Goal: Information Seeking & Learning: Check status

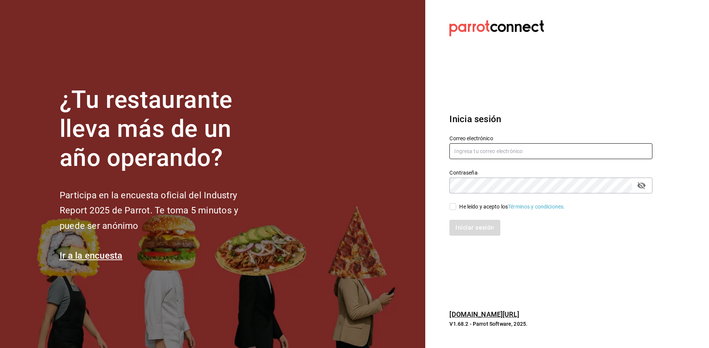
click at [483, 153] on input "text" at bounding box center [550, 151] width 203 height 16
type input "L"
type input "[EMAIL_ADDRESS][DOMAIN_NAME]"
click at [644, 189] on icon "passwordField" at bounding box center [641, 185] width 9 height 9
click at [456, 206] on input "He leído y acepto los Términos y condiciones." at bounding box center [452, 206] width 7 height 7
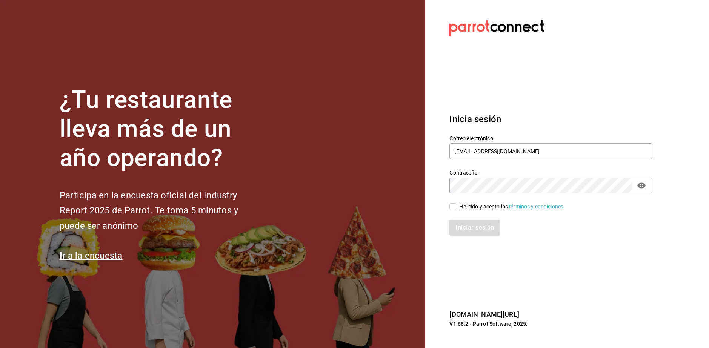
checkbox input "true"
click at [462, 229] on button "Iniciar sesión" at bounding box center [474, 228] width 51 height 16
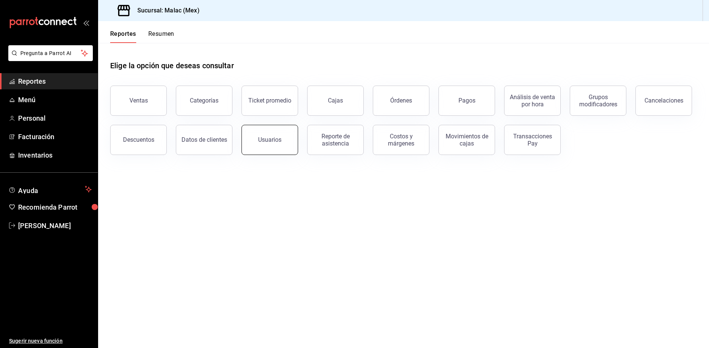
click at [262, 139] on div "Usuarios" at bounding box center [269, 139] width 23 height 7
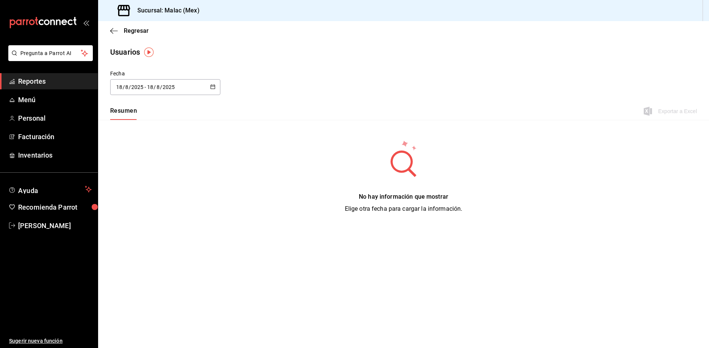
click at [159, 84] on input "8" at bounding box center [158, 87] width 4 height 6
click at [134, 168] on li "Mes actual" at bounding box center [145, 162] width 71 height 17
type input "[DATE]"
type input "1"
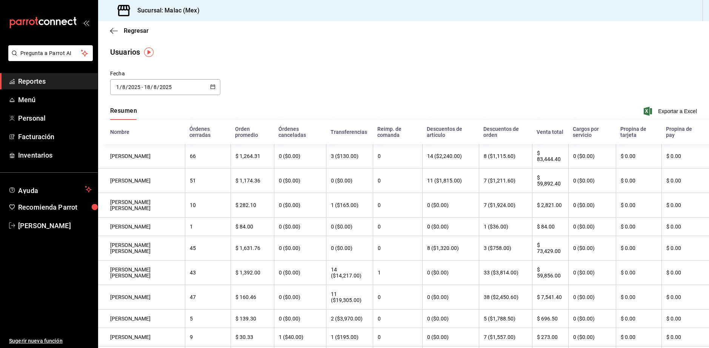
click at [547, 254] on th "$ 73,429.00" at bounding box center [550, 248] width 36 height 25
drag, startPoint x: 557, startPoint y: 251, endPoint x: 530, endPoint y: 249, distance: 26.8
click at [532, 249] on th "$ 73,429.00" at bounding box center [550, 248] width 36 height 25
click at [642, 236] on th "$ 0.00" at bounding box center [639, 248] width 46 height 25
drag, startPoint x: 557, startPoint y: 248, endPoint x: 528, endPoint y: 249, distance: 29.1
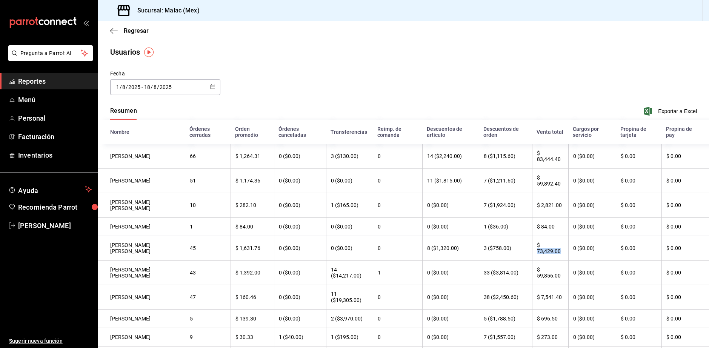
click at [532, 249] on th "$ 73,429.00" at bounding box center [550, 248] width 36 height 25
click at [524, 254] on th "3 ($758.00)" at bounding box center [505, 248] width 53 height 25
drag, startPoint x: 483, startPoint y: 69, endPoint x: 522, endPoint y: 84, distance: 41.8
click at [522, 84] on main "Regresar Usuarios Fecha [DATE] [DATE] - [DATE] [DATE] Resumen Exportar a Excel …" at bounding box center [403, 309] width 611 height 577
click at [470, 81] on div "Fecha [DATE] [DATE] - [DATE] [DATE]" at bounding box center [403, 87] width 611 height 34
